Goal: Information Seeking & Learning: Stay updated

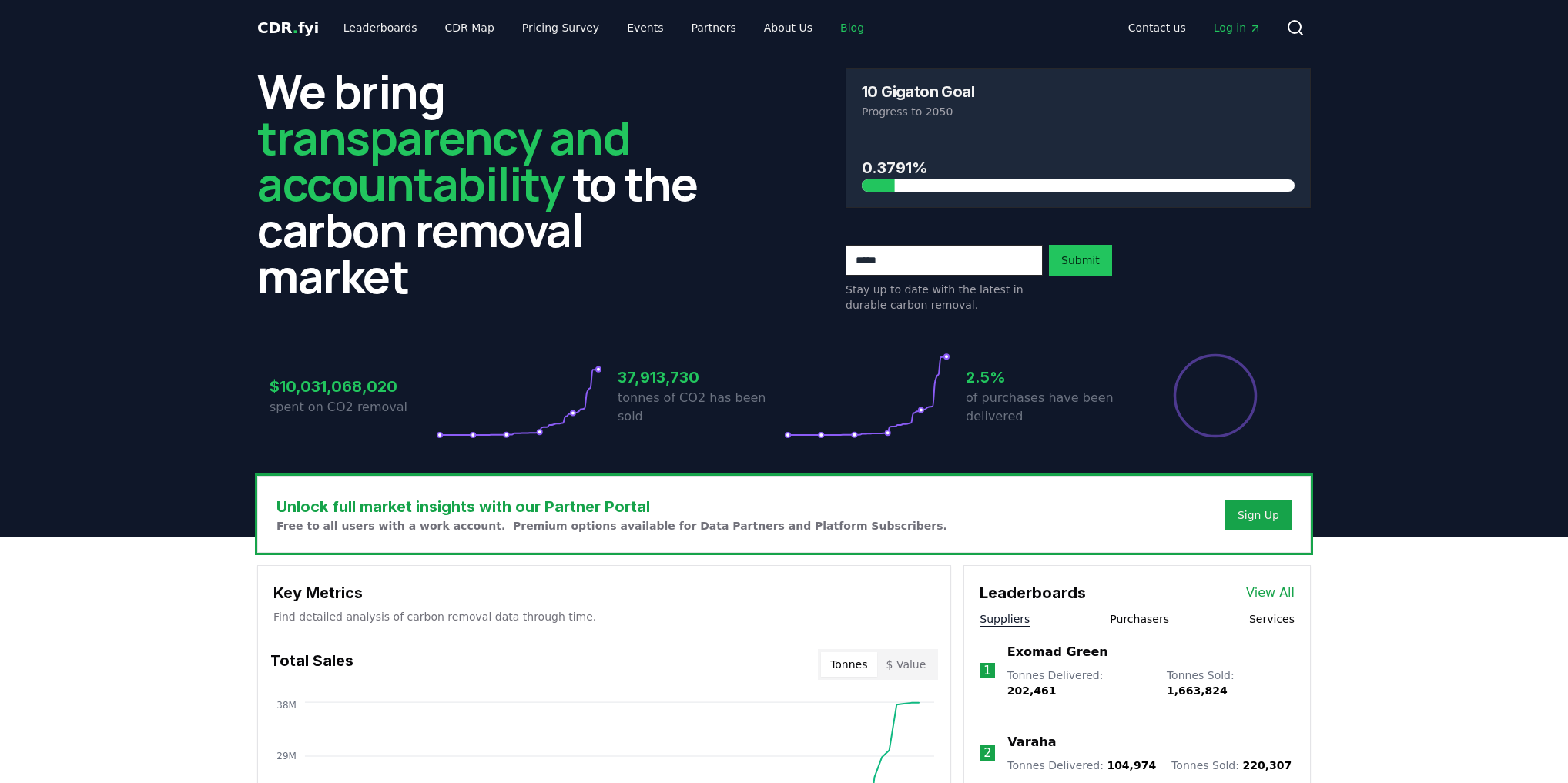
click at [829, 31] on link "Blog" at bounding box center [852, 28] width 49 height 28
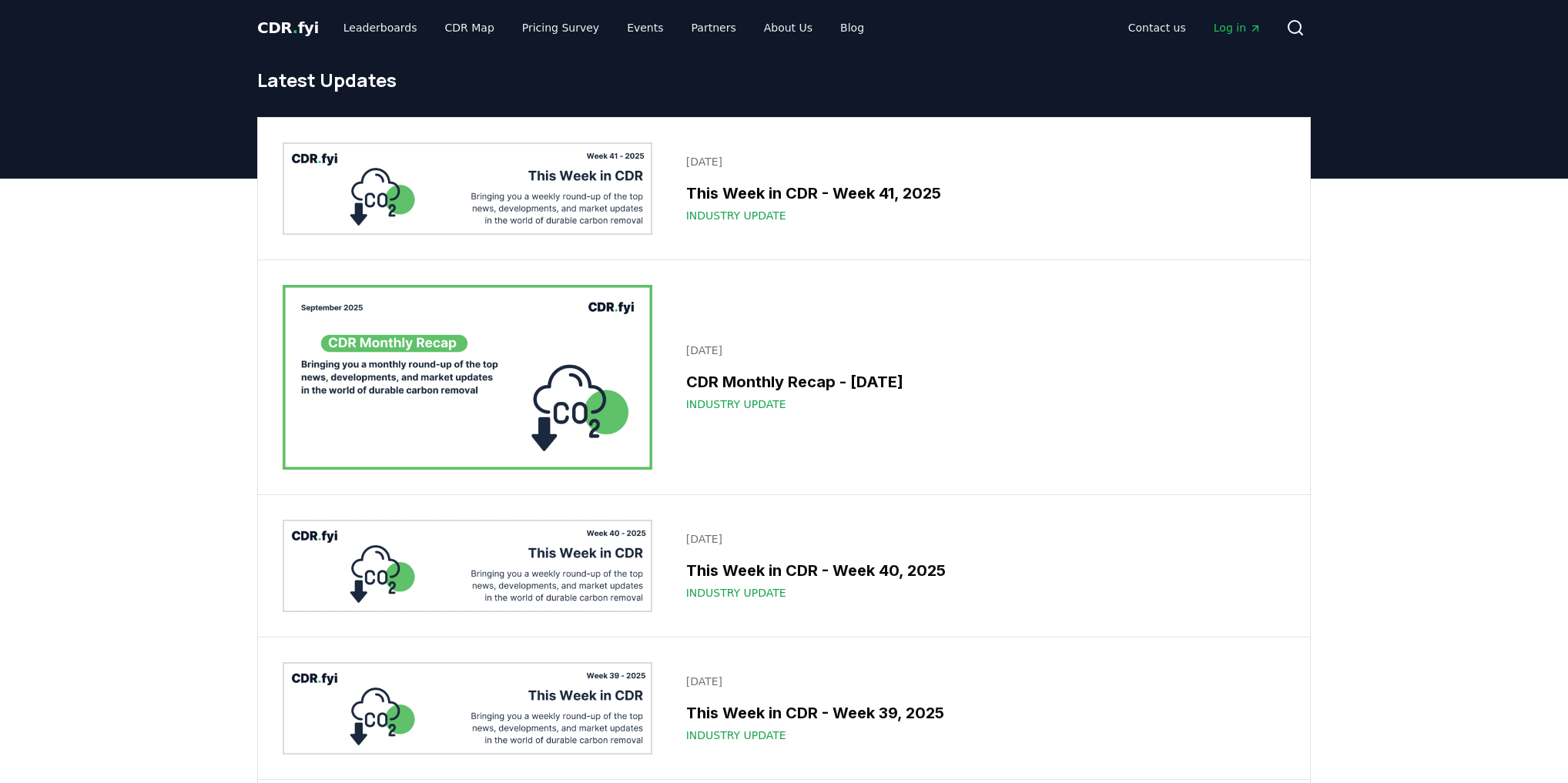
click at [542, 194] on img at bounding box center [468, 188] width 369 height 93
click at [536, 568] on img at bounding box center [468, 566] width 369 height 93
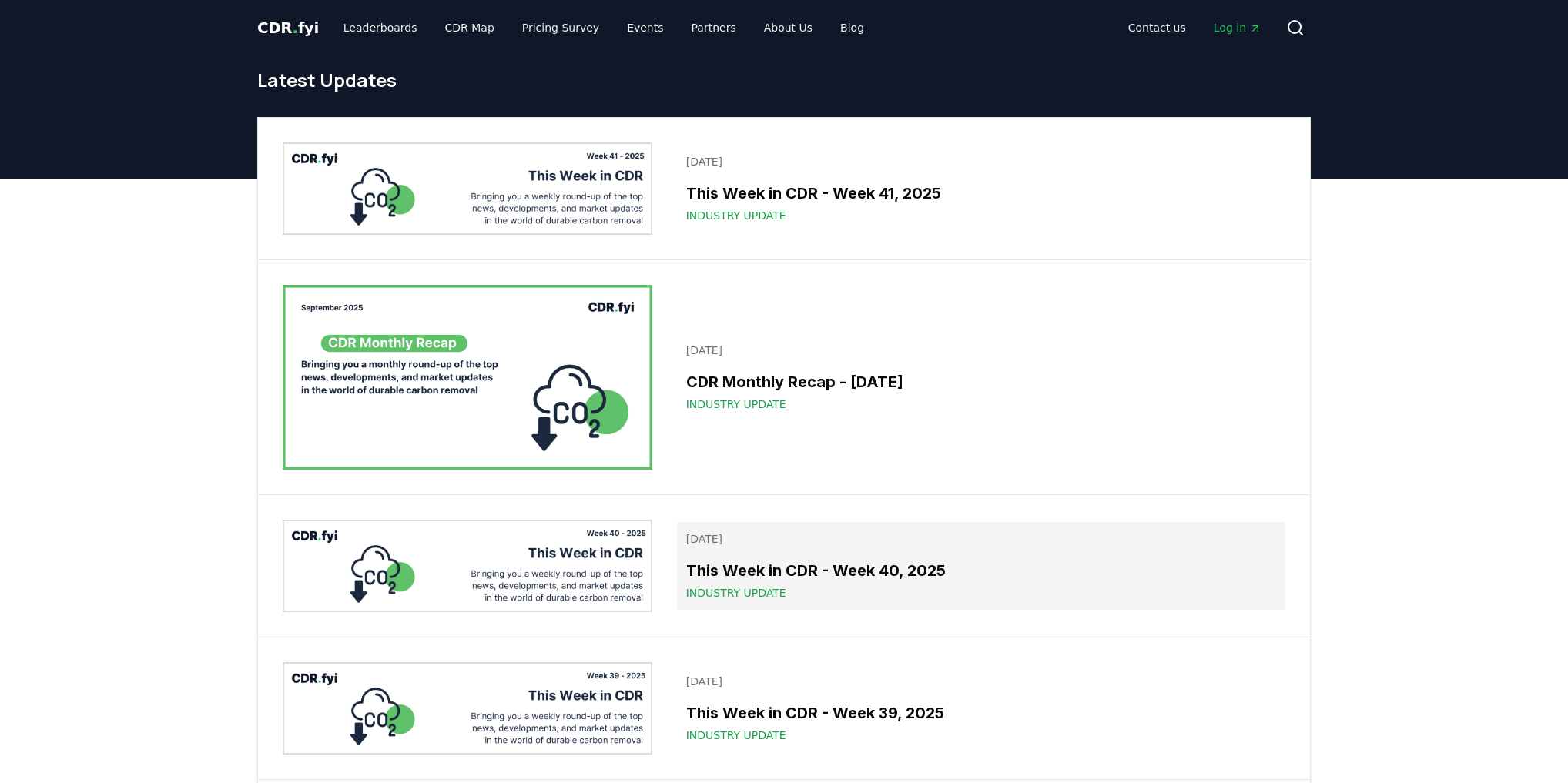
click at [760, 549] on link "[DATE] This Week in CDR - Week 40, 2025 Industry Update" at bounding box center [981, 566] width 608 height 88
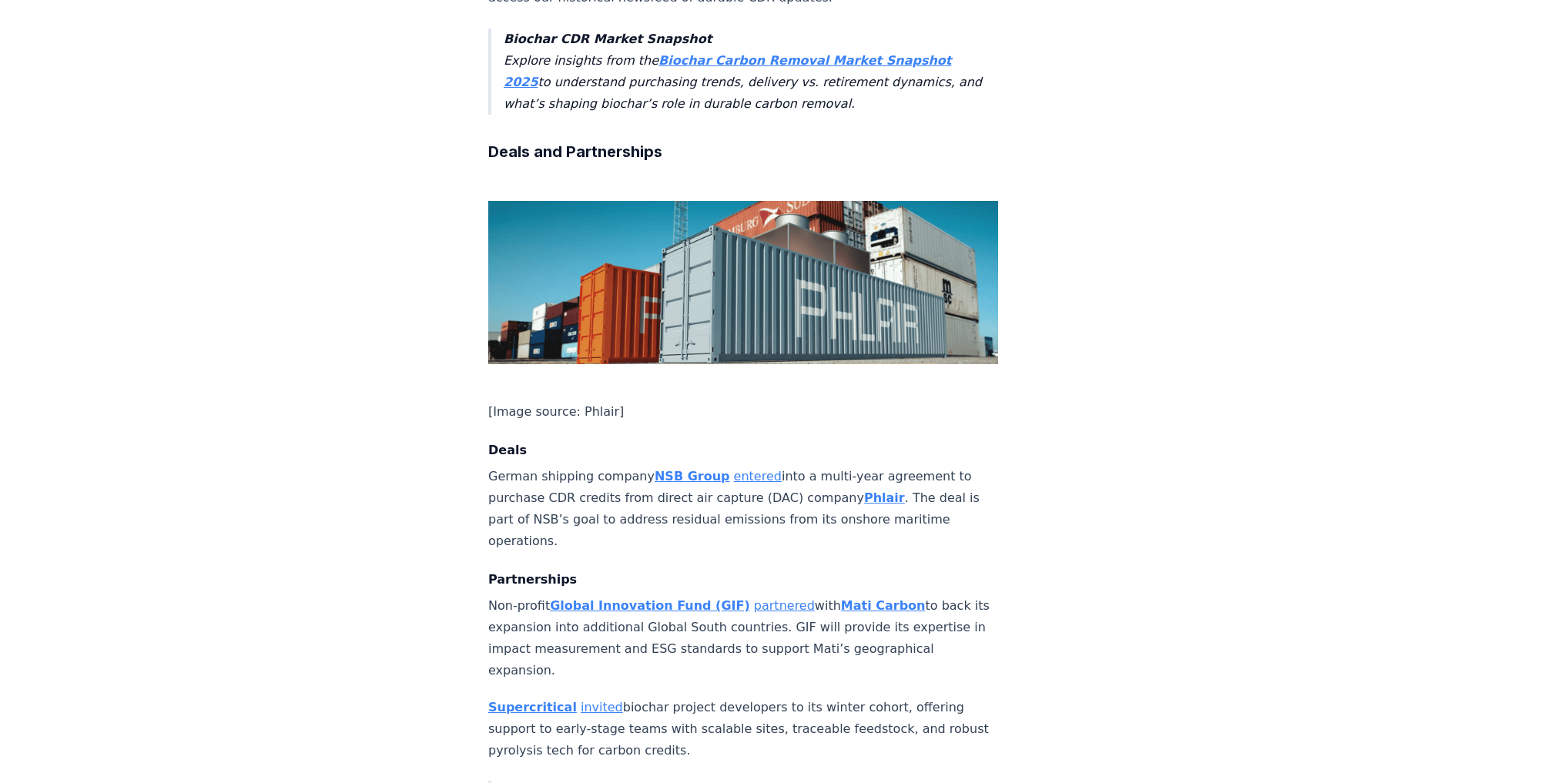
scroll to position [740, 0]
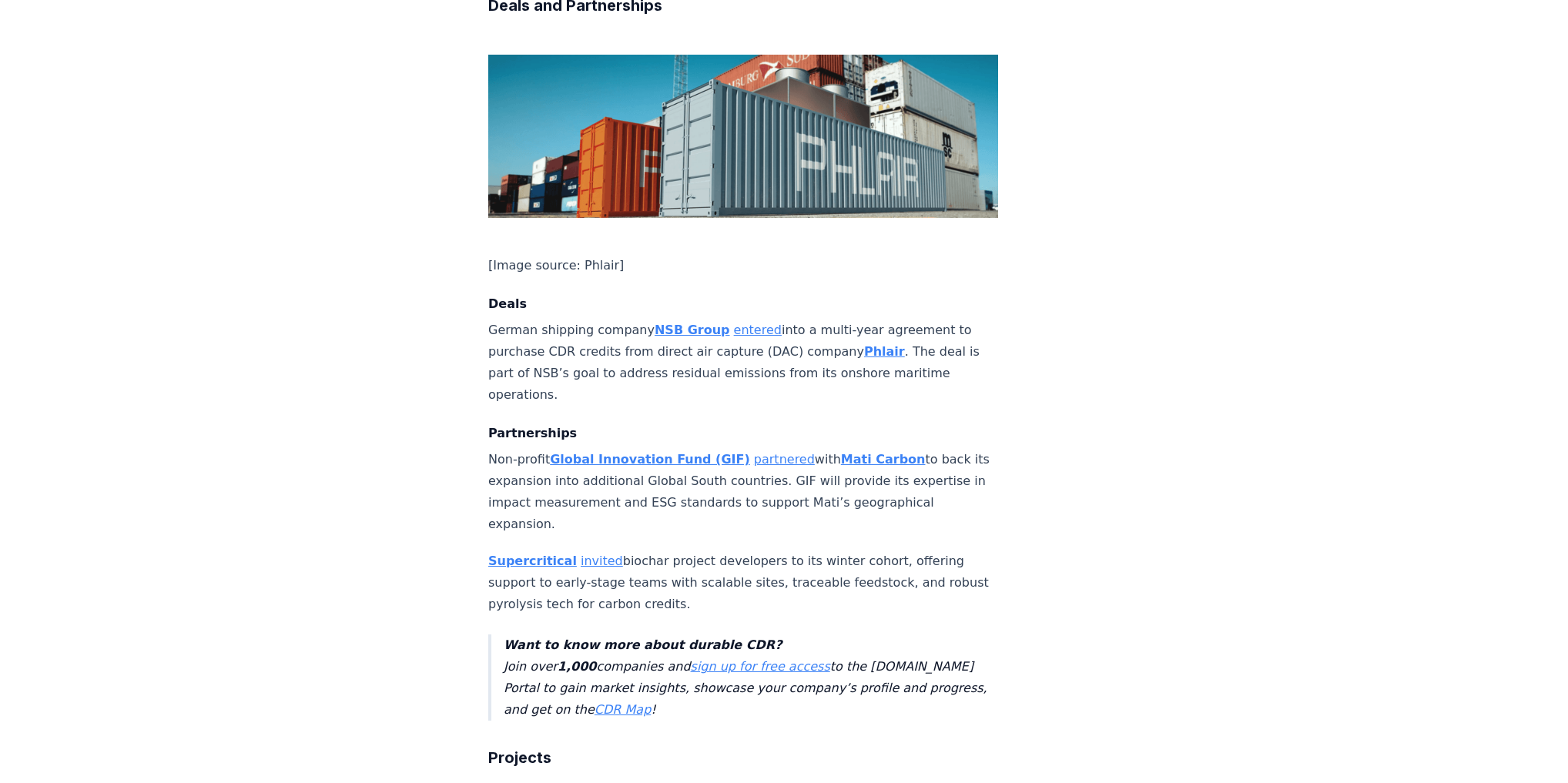
drag, startPoint x: 714, startPoint y: 545, endPoint x: 483, endPoint y: 503, distance: 234.8
copy p "Supercritical invited biochar project developers to its winter cohort, offering…"
click at [734, 550] on p "Supercritical invited biochar project developers to its winter cohort, offering…" at bounding box center [742, 583] width 510 height 64
drag, startPoint x: 702, startPoint y: 550, endPoint x: 482, endPoint y: 508, distance: 224.0
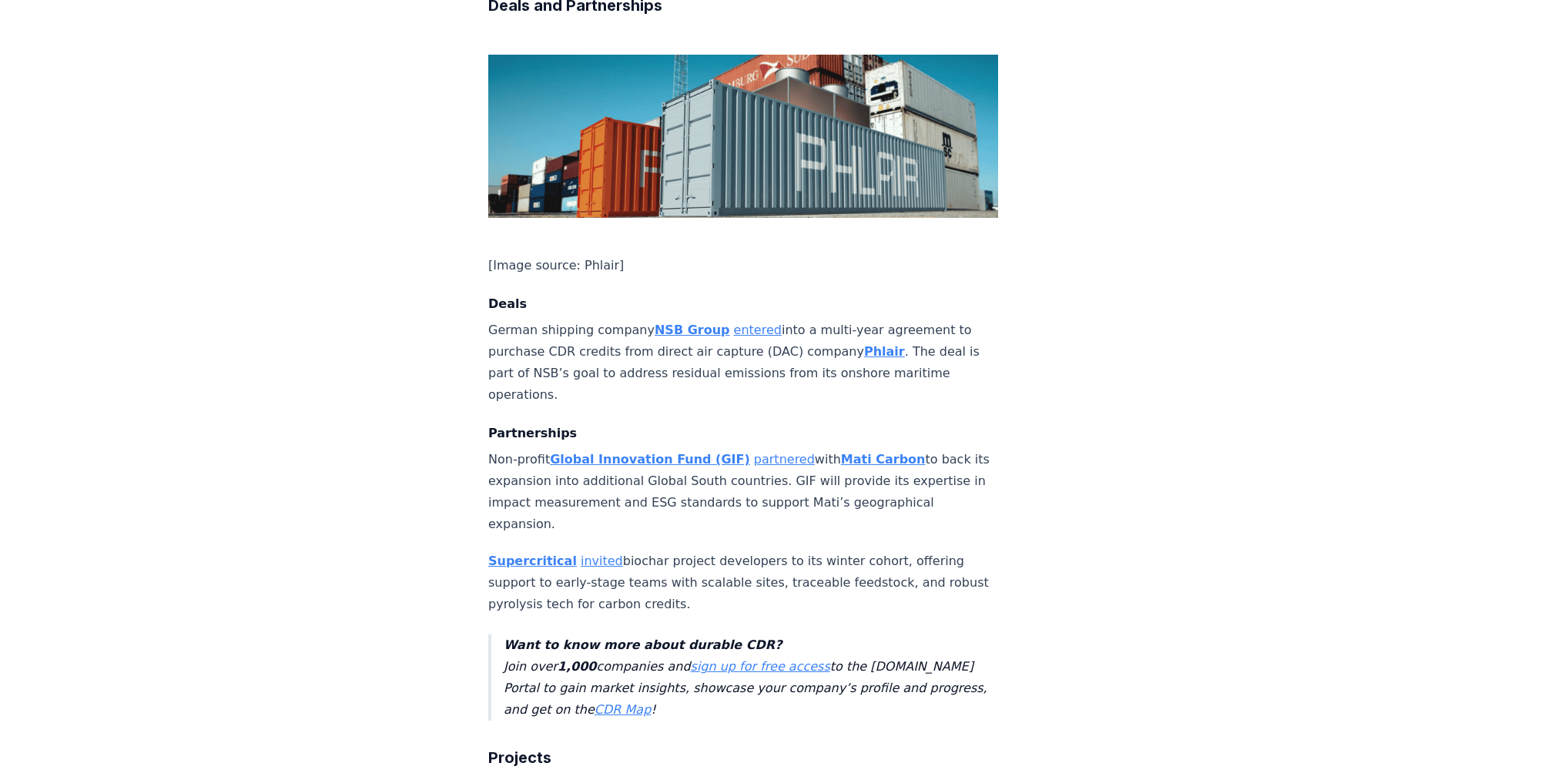
drag, startPoint x: 605, startPoint y: 510, endPoint x: 581, endPoint y: 516, distance: 24.7
click at [581, 550] on p "Supercritical invited biochar project developers to its winter cohort, offering…" at bounding box center [742, 583] width 510 height 64
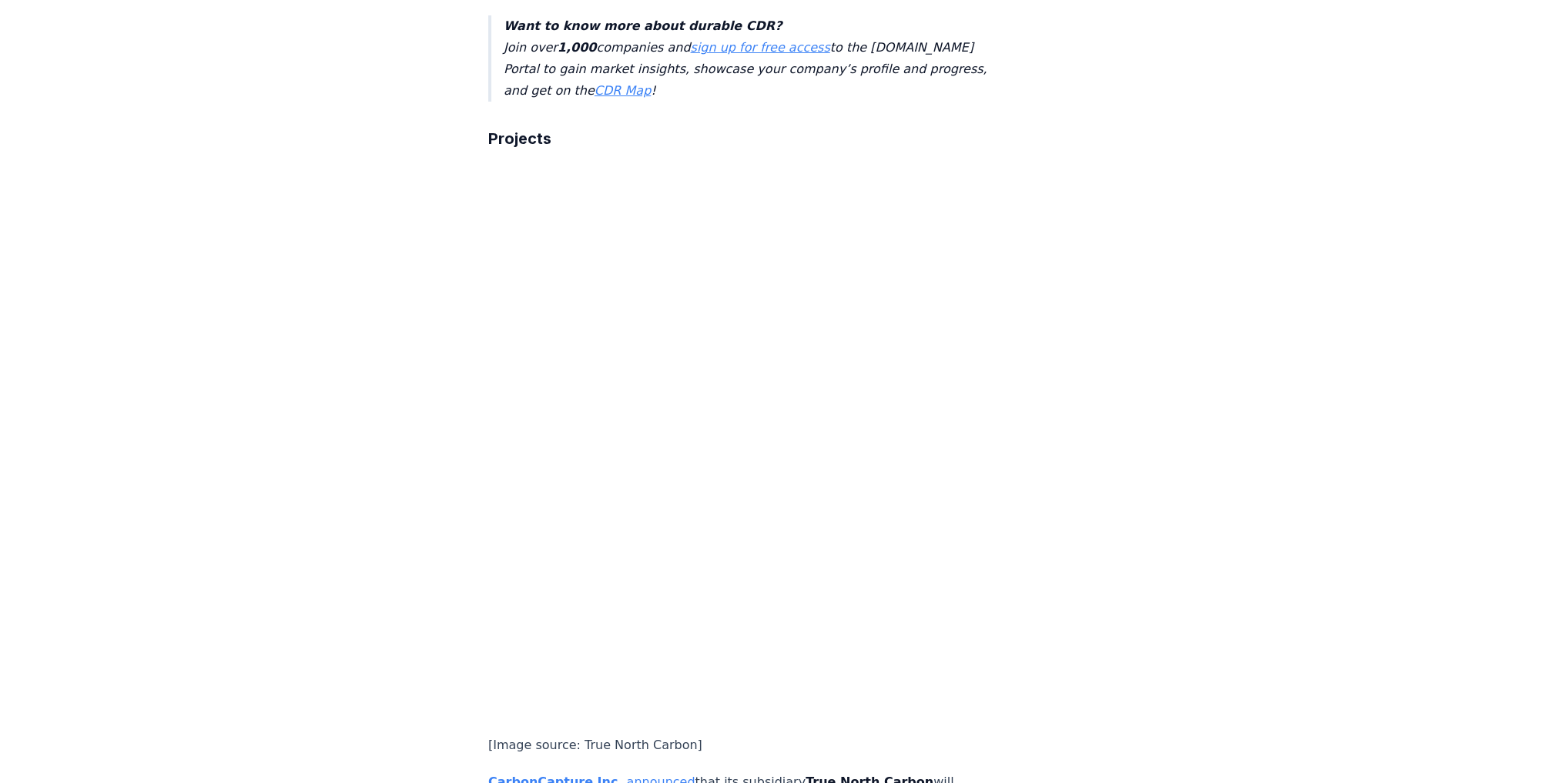
scroll to position [1726, 0]
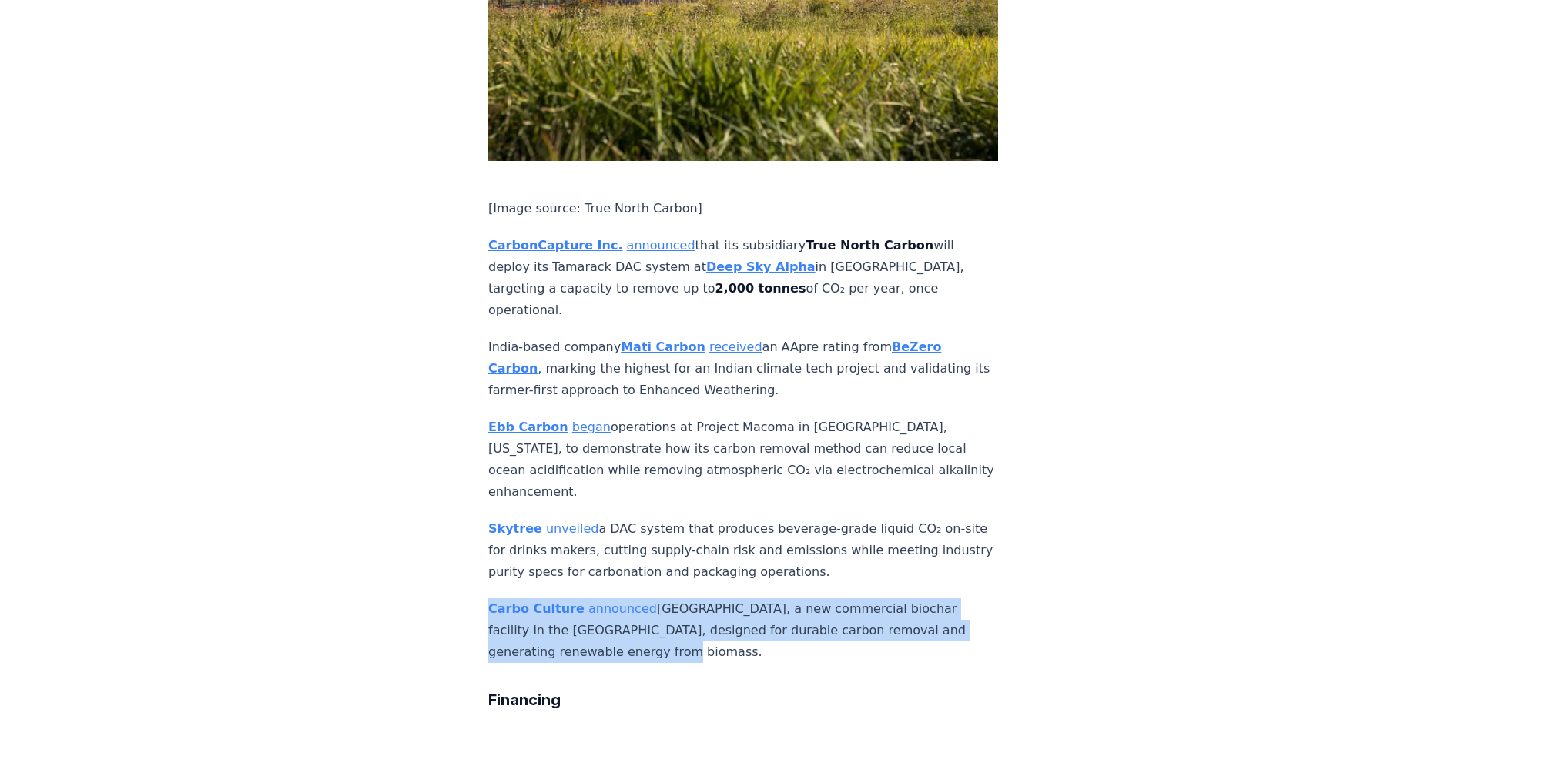
drag, startPoint x: 666, startPoint y: 531, endPoint x: 479, endPoint y: 478, distance: 194.4
copy p "Carbo Culture announced [GEOGRAPHIC_DATA], a new commercial biochar facility in…"
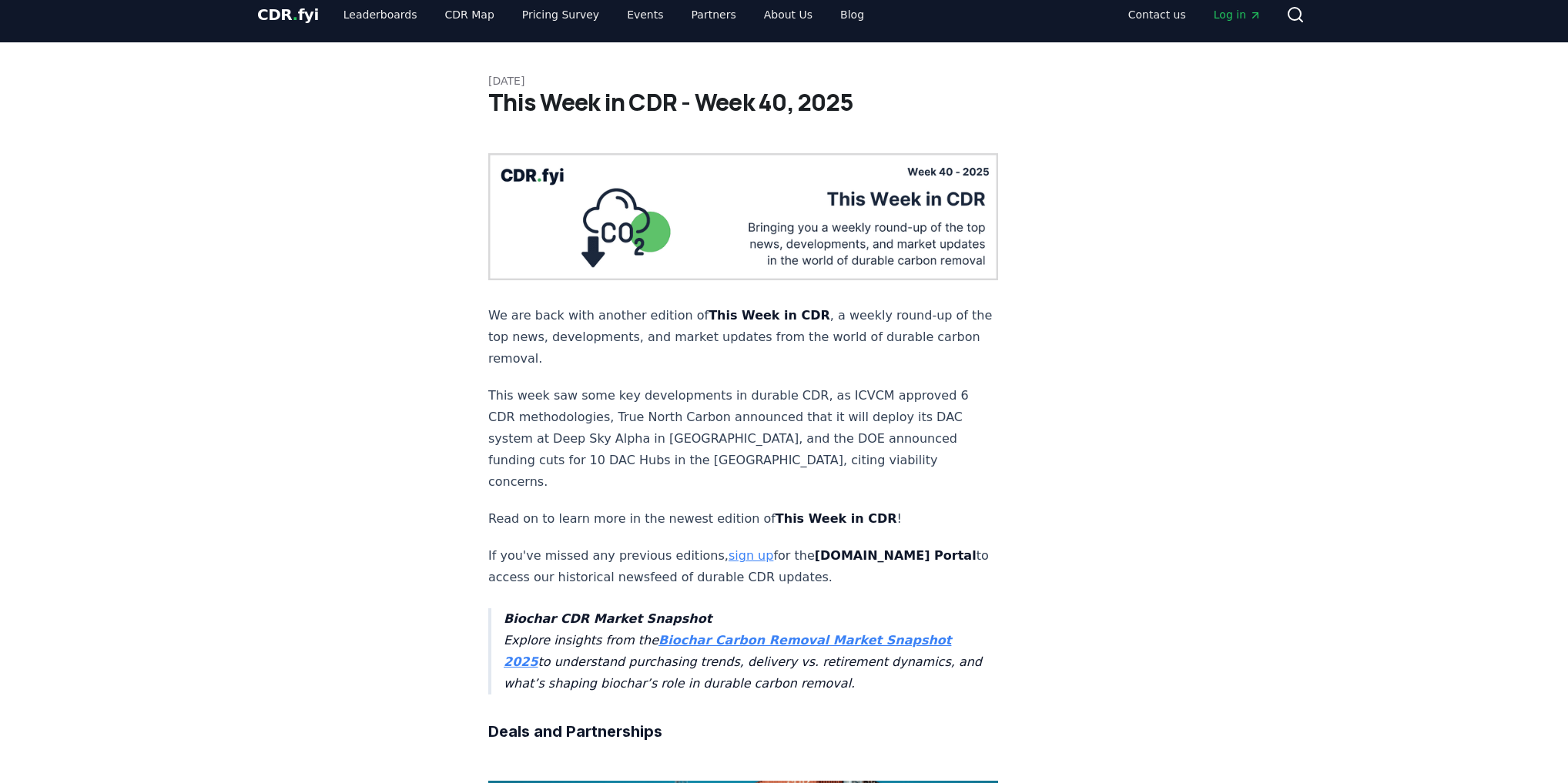
scroll to position [0, 0]
